Goal: Information Seeking & Learning: Get advice/opinions

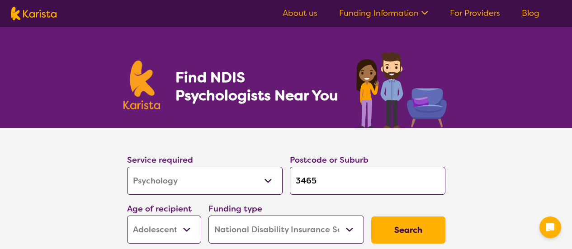
select select "Psychology"
select select "AS"
select select "NDIS"
select select "Psychology"
select select "AS"
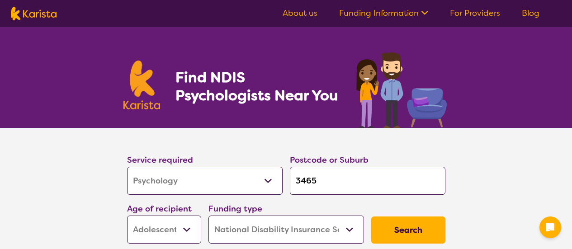
select select "NDIS"
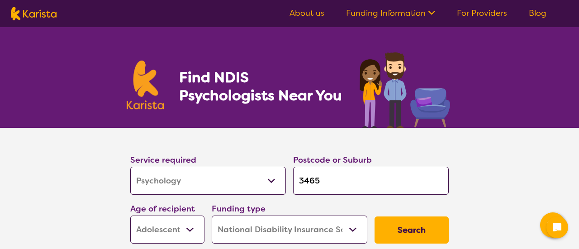
select select "Psychology"
select select "AS"
select select "NDIS"
select select "Psychology"
select select "AS"
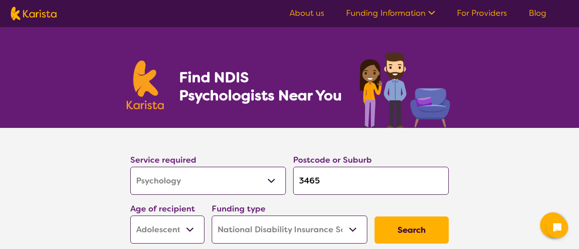
select select "NDIS"
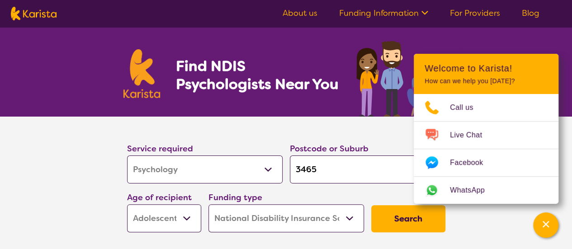
scroll to position [12, 0]
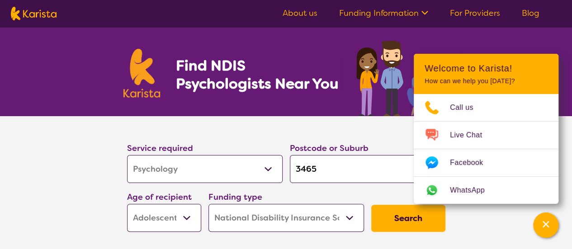
click at [326, 178] on input "3465" at bounding box center [367, 169] width 155 height 28
type input "346"
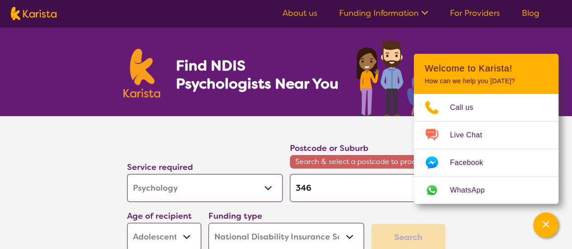
type input "34"
type input "3"
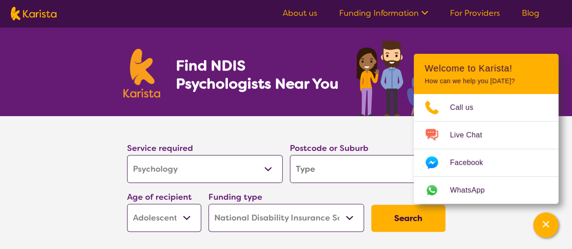
type input "m"
type input "ma"
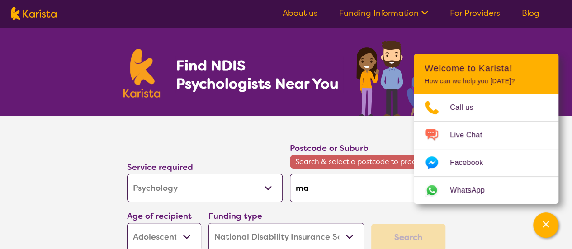
type input "mar"
type input "mary"
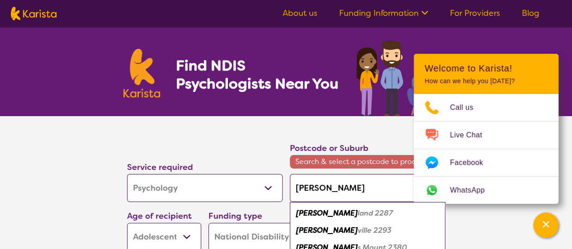
type input "maryb"
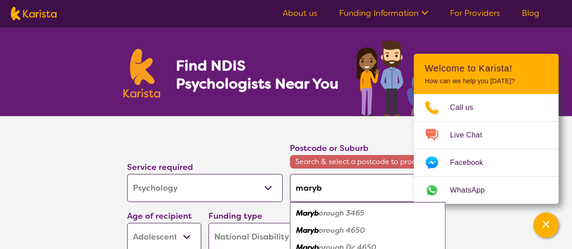
scroll to position [61, 0]
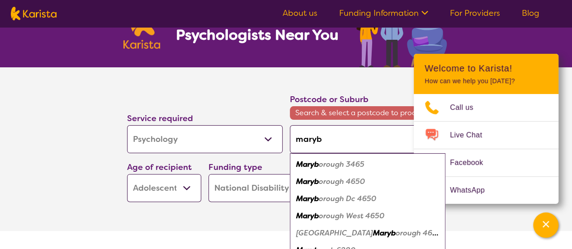
click at [353, 166] on em "orough 3465" at bounding box center [342, 164] width 46 height 9
type input "3465"
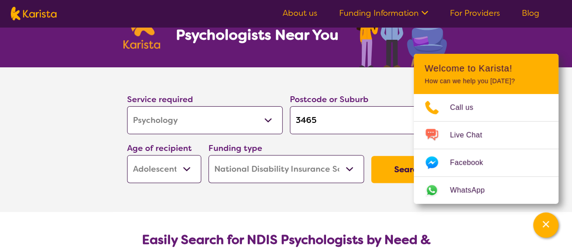
click at [398, 172] on button "Search" at bounding box center [408, 169] width 74 height 27
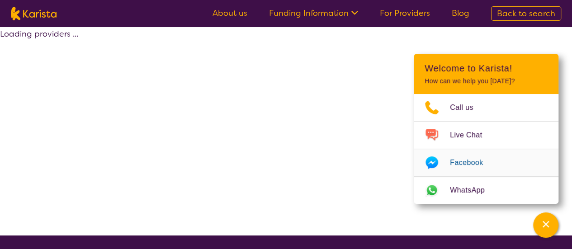
select select "by_score"
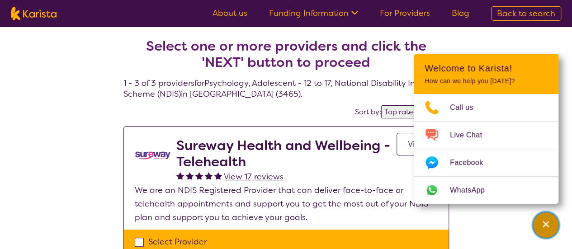
click at [541, 227] on div "Channel Menu" at bounding box center [546, 225] width 18 height 20
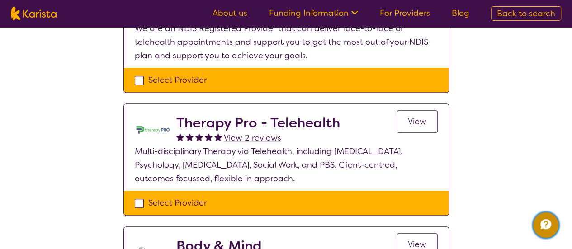
scroll to position [177, 0]
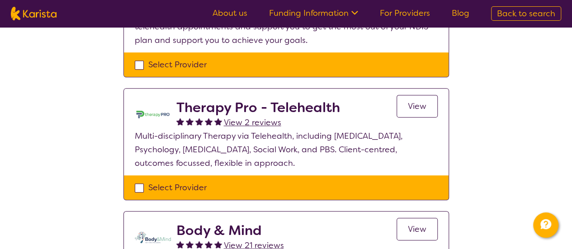
drag, startPoint x: 127, startPoint y: 132, endPoint x: 310, endPoint y: 167, distance: 185.5
click at [310, 167] on section "Therapy Pro - Telehealth View 2 reviews View Multi-disciplinary Therapy via Tel…" at bounding box center [286, 132] width 325 height 87
click at [310, 167] on p "Multi-disciplinary Therapy via Telehealth, including Occupational Therapy, Psyc…" at bounding box center [286, 149] width 303 height 41
drag, startPoint x: 193, startPoint y: 136, endPoint x: 294, endPoint y: 167, distance: 105.9
click at [294, 167] on p "Multi-disciplinary Therapy via Telehealth, including Occupational Therapy, Psyc…" at bounding box center [286, 149] width 303 height 41
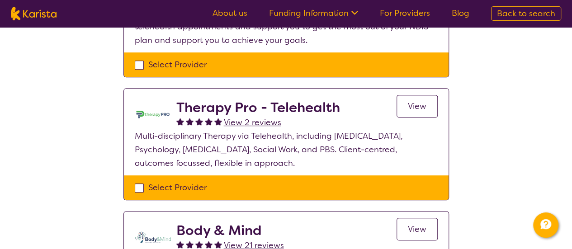
click at [294, 167] on p "Multi-disciplinary Therapy via Telehealth, including Occupational Therapy, Psyc…" at bounding box center [286, 149] width 303 height 41
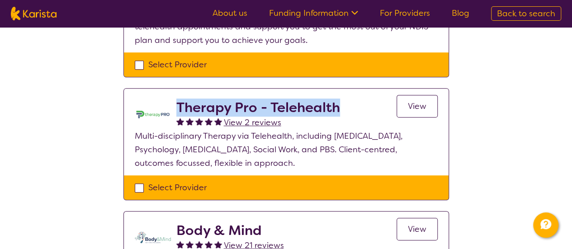
drag, startPoint x: 345, startPoint y: 103, endPoint x: 177, endPoint y: 102, distance: 168.6
click at [177, 102] on div "Therapy Pro - Telehealth View 2 reviews View" at bounding box center [306, 114] width 261 height 30
